Goal: Information Seeking & Learning: Learn about a topic

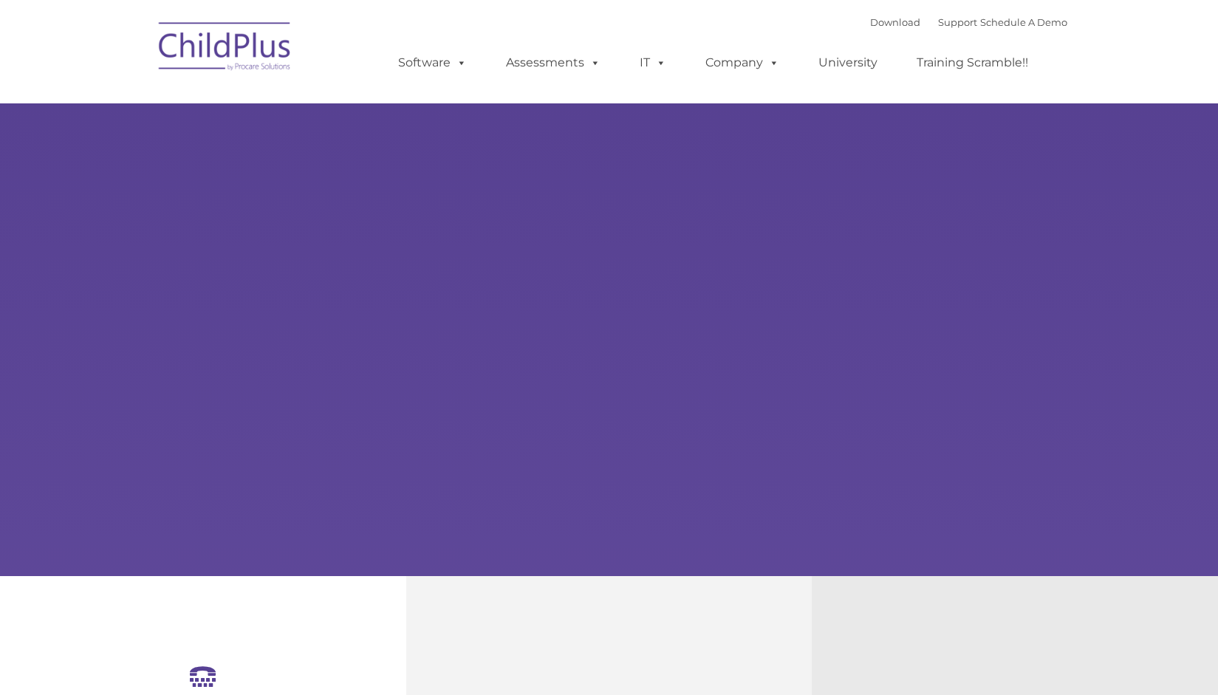
scroll to position [48, 0]
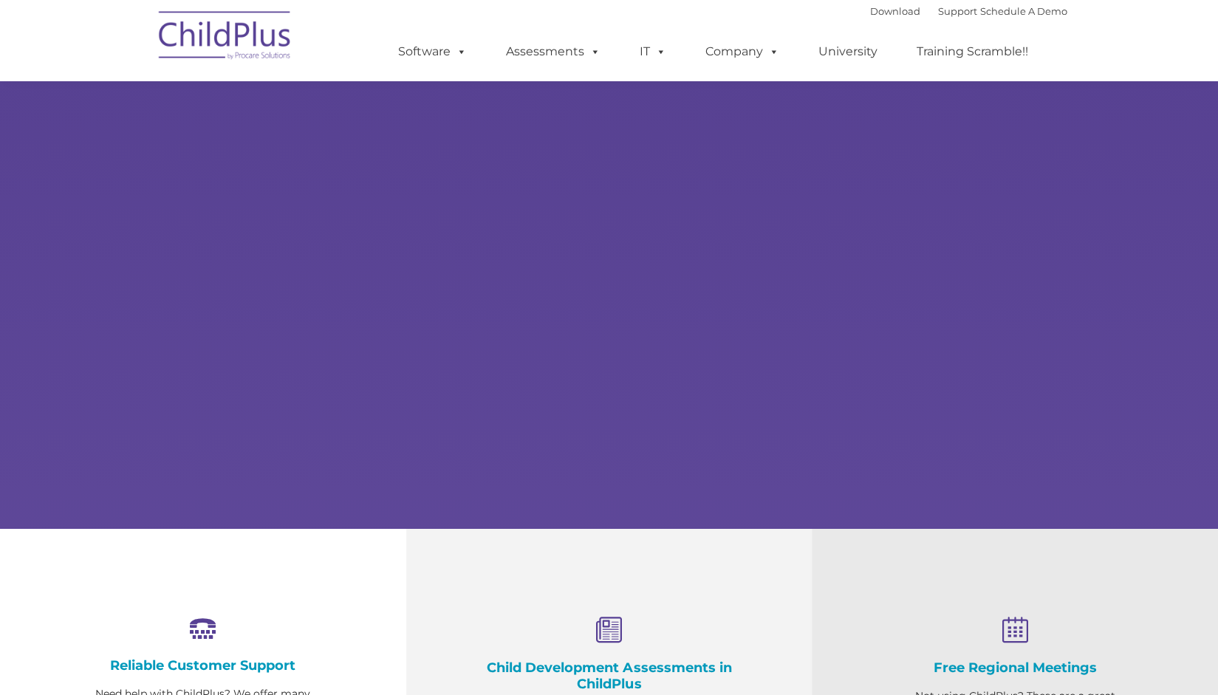
select select "MEDIUM"
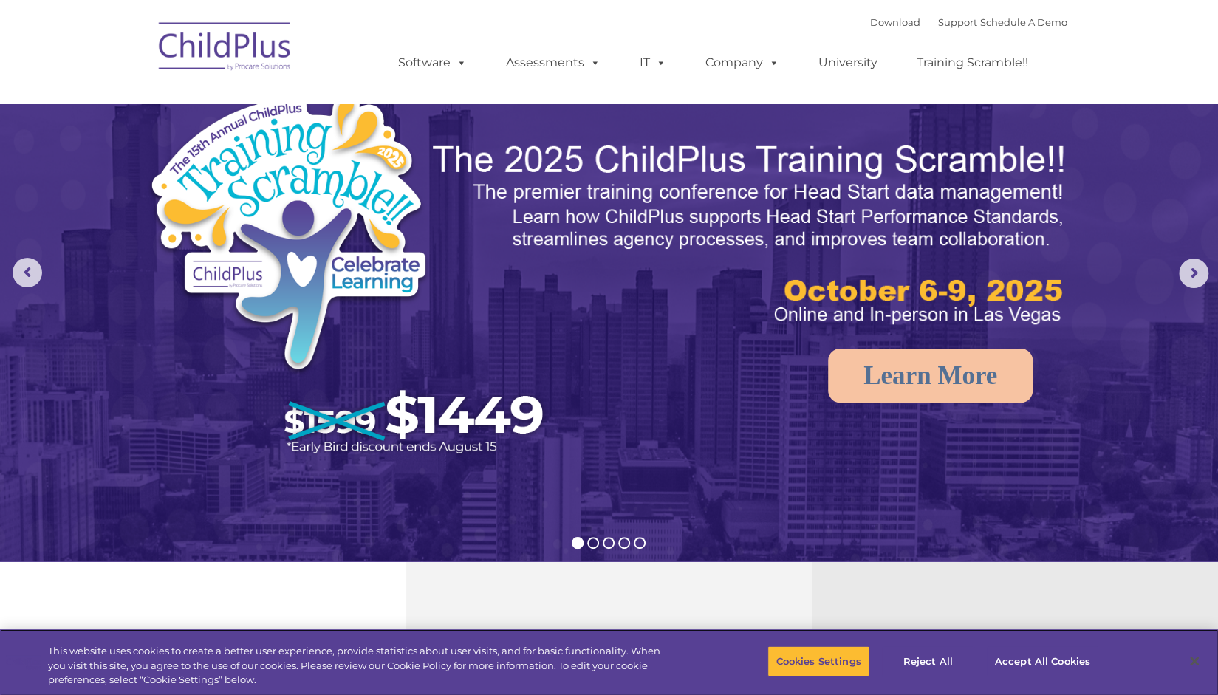
scroll to position [0, 0]
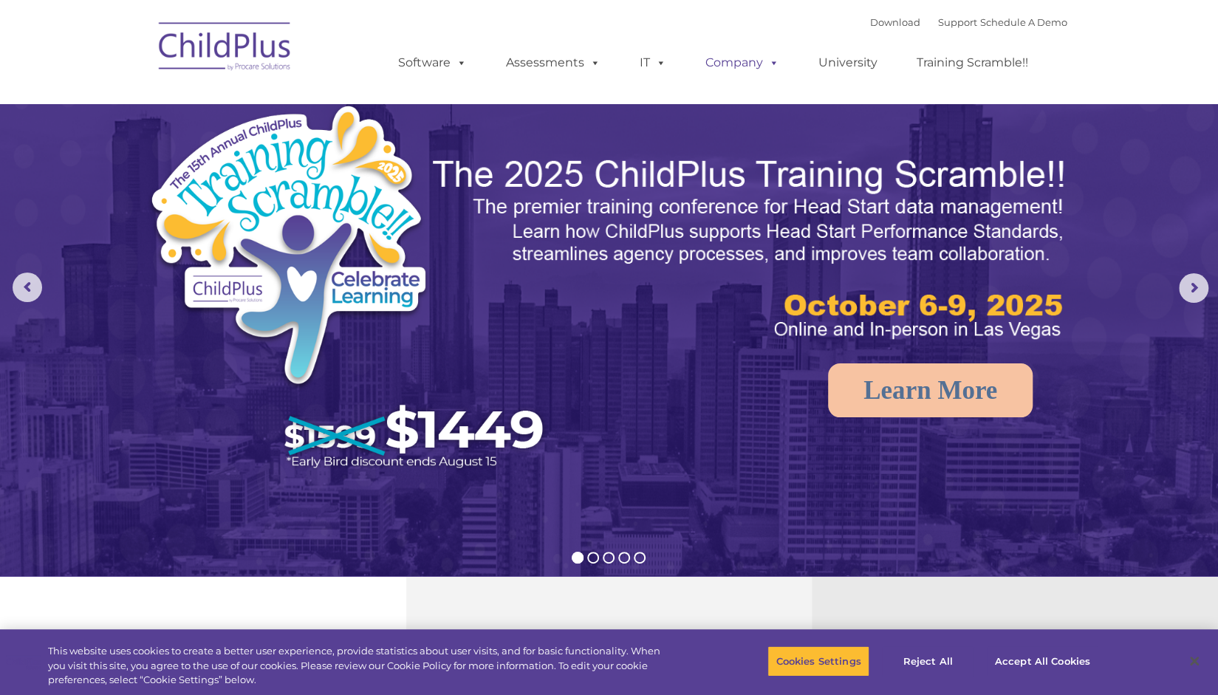
click at [737, 57] on link "Company" at bounding box center [741, 63] width 103 height 30
click at [572, 64] on link "Assessments" at bounding box center [553, 63] width 124 height 30
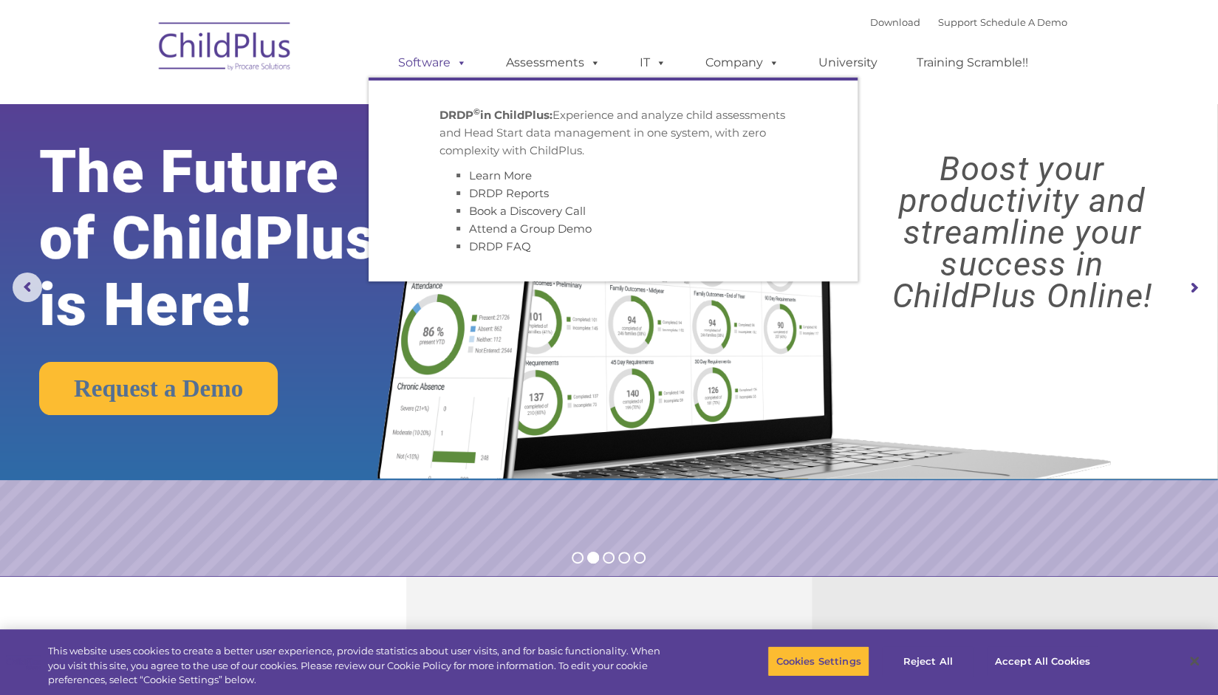
click at [465, 57] on span at bounding box center [458, 62] width 16 height 14
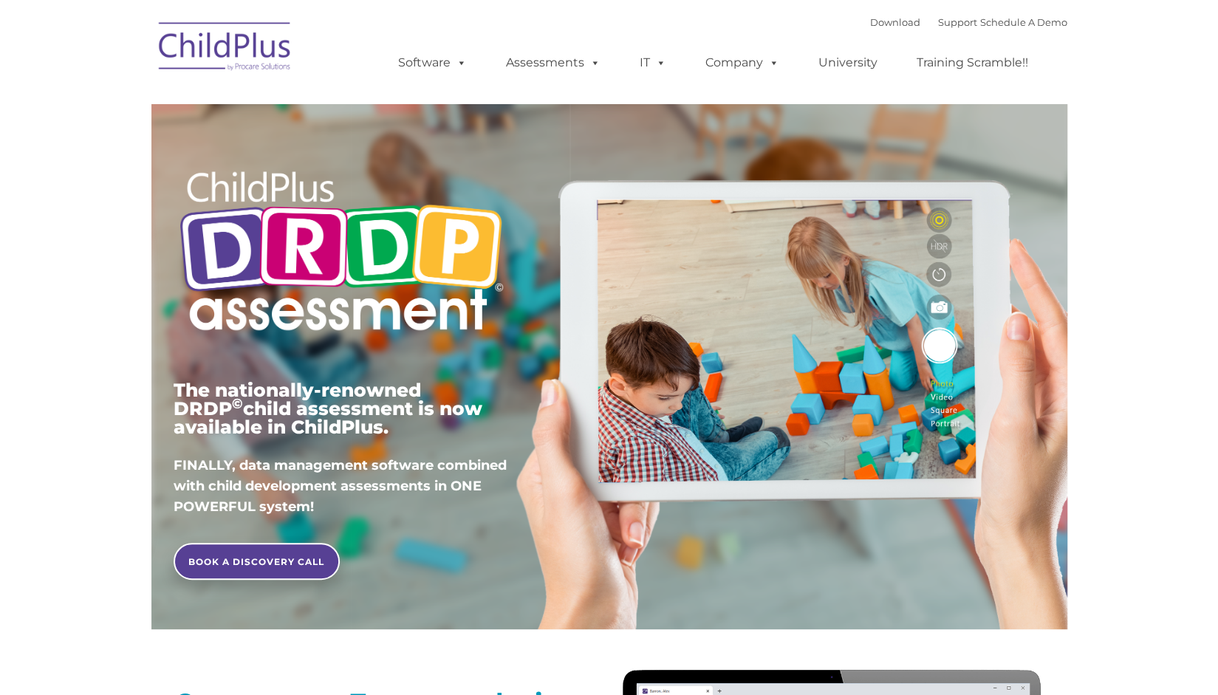
type input ""
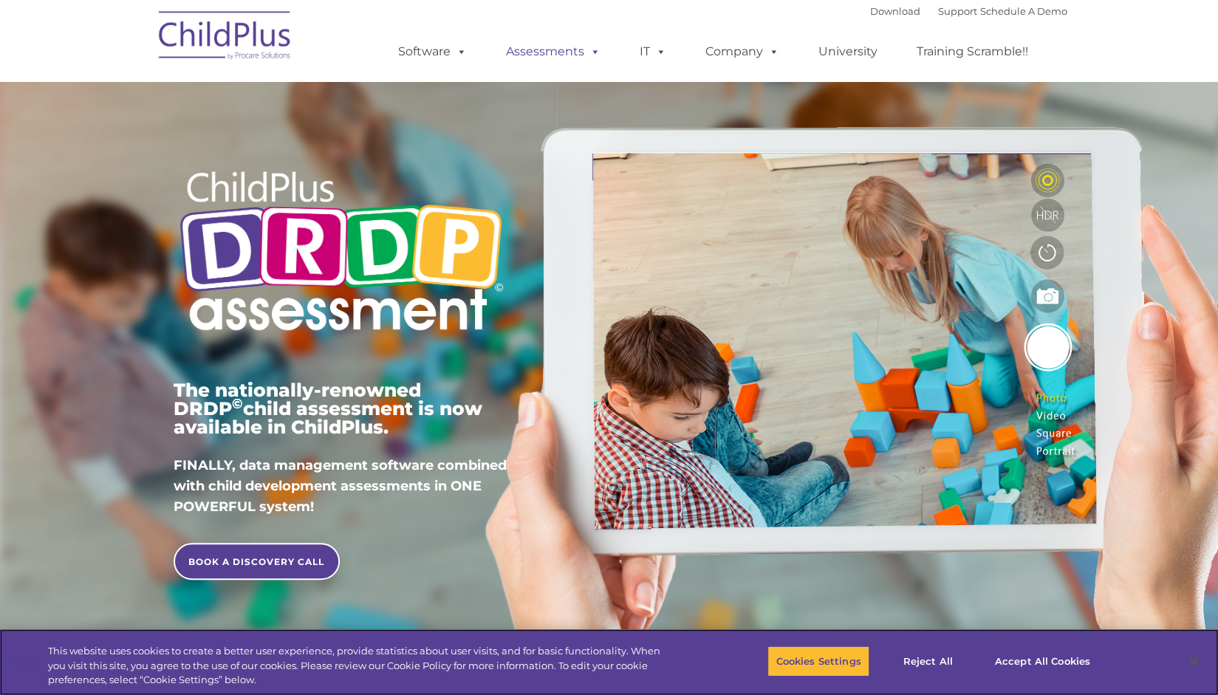
click at [548, 57] on link "Assessments" at bounding box center [553, 52] width 124 height 30
click at [662, 52] on span at bounding box center [658, 51] width 16 height 14
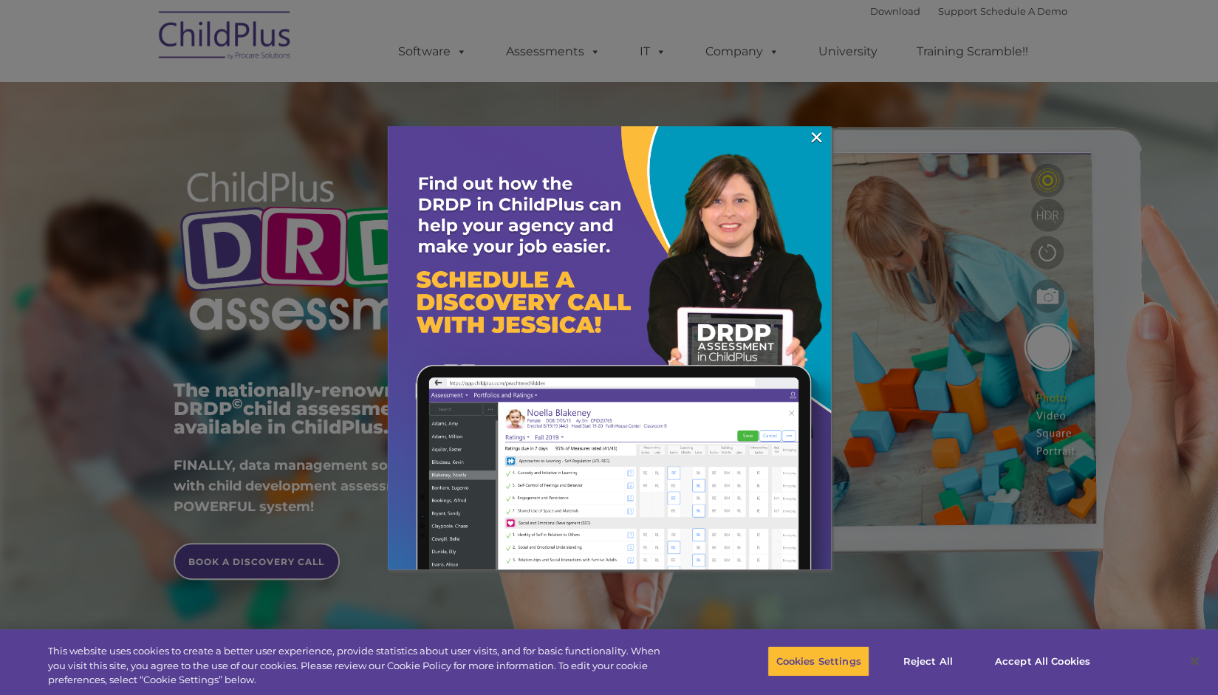
click at [824, 136] on img at bounding box center [609, 347] width 443 height 443
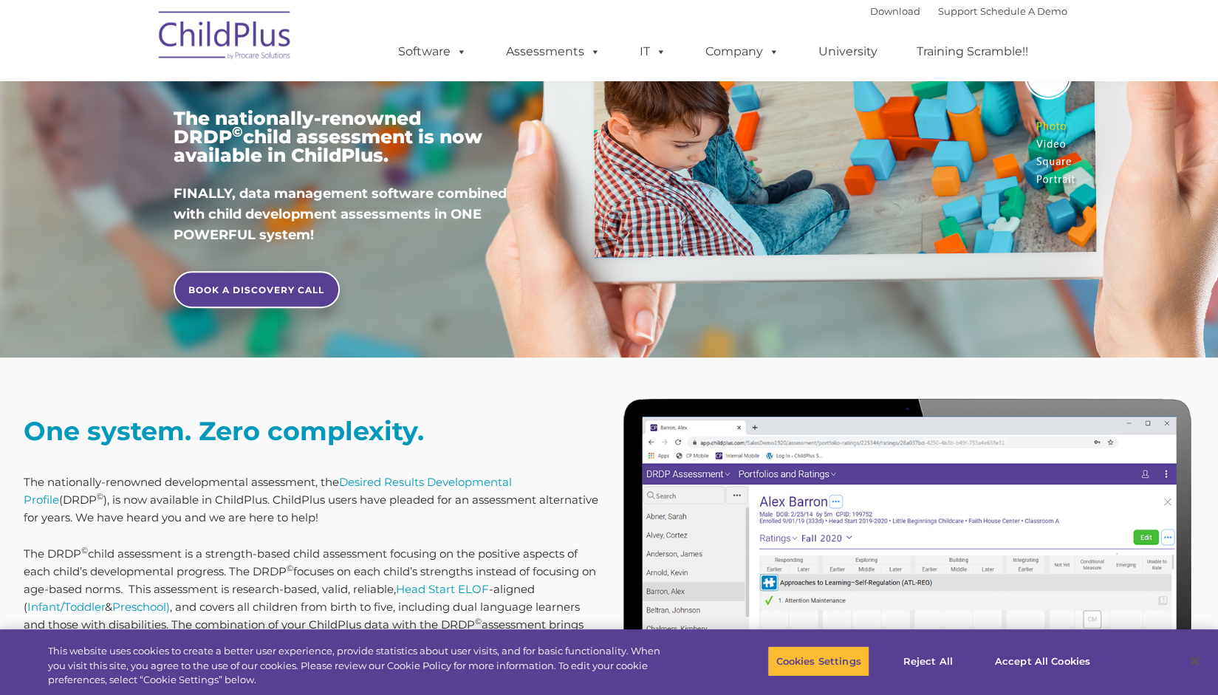
scroll to position [421, 0]
